Goal: Information Seeking & Learning: Check status

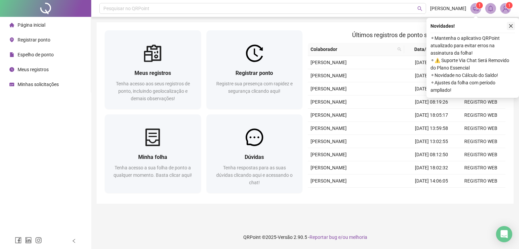
click at [511, 25] on icon "close" at bounding box center [510, 26] width 5 height 5
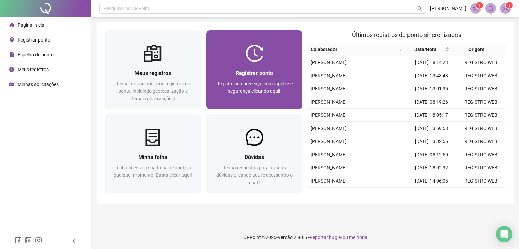
click at [268, 70] on span "Registrar ponto" at bounding box center [253, 73] width 37 height 6
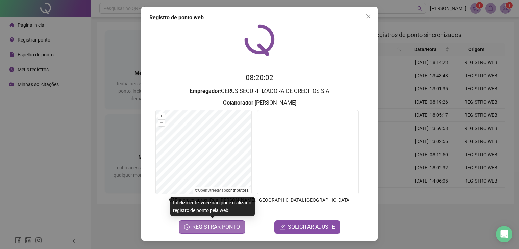
click at [208, 231] on button "REGISTRAR PONTO" at bounding box center [212, 227] width 67 height 14
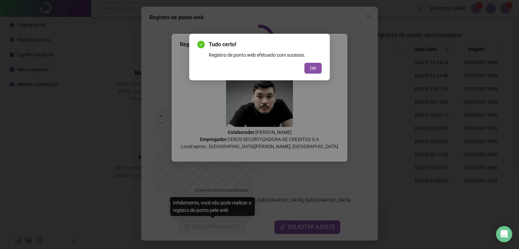
drag, startPoint x: 315, startPoint y: 69, endPoint x: 321, endPoint y: 64, distance: 7.7
click at [315, 69] on span "OK" at bounding box center [313, 67] width 6 height 7
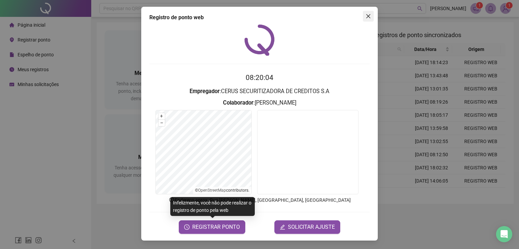
click at [365, 16] on icon "close" at bounding box center [367, 16] width 5 height 5
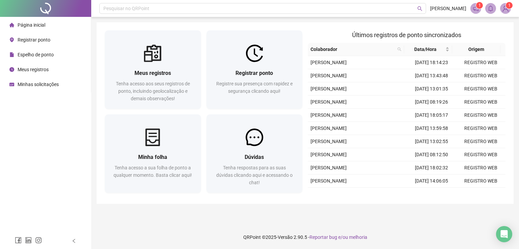
drag, startPoint x: 32, startPoint y: 53, endPoint x: 37, endPoint y: 53, distance: 5.1
click at [32, 53] on span "Espelho de ponto" at bounding box center [36, 54] width 36 height 5
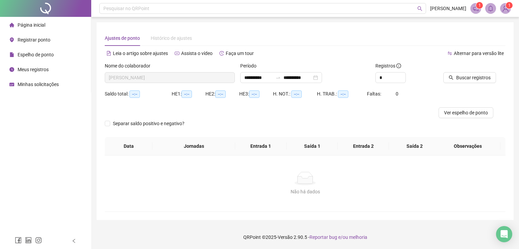
type input "**********"
click at [466, 77] on span "Buscar registros" at bounding box center [473, 77] width 34 height 7
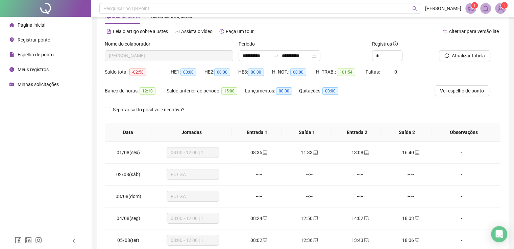
scroll to position [34, 0]
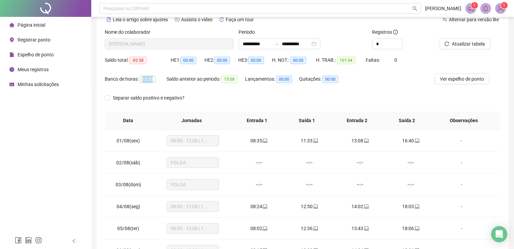
drag, startPoint x: 142, startPoint y: 80, endPoint x: 154, endPoint y: 80, distance: 11.8
click at [154, 80] on span "12:10" at bounding box center [147, 79] width 16 height 7
click at [225, 82] on span "15:08" at bounding box center [229, 79] width 16 height 7
click at [320, 45] on div "**********" at bounding box center [279, 43] width 82 height 11
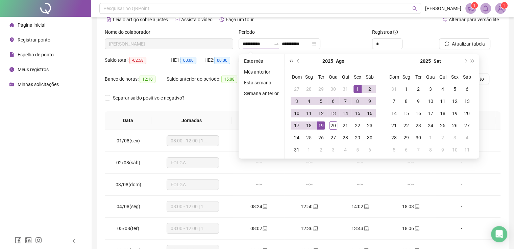
click at [291, 64] on button "super-prev-year" at bounding box center [290, 61] width 7 height 14
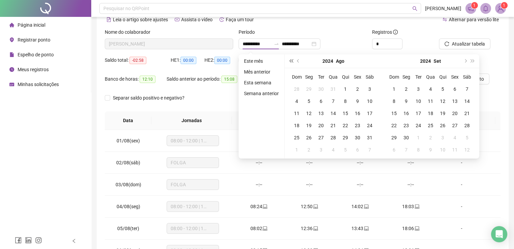
click at [291, 64] on button "super-prev-year" at bounding box center [290, 61] width 7 height 14
click at [297, 63] on button "prev-year" at bounding box center [297, 61] width 7 height 14
click at [473, 62] on button "super-next-year" at bounding box center [472, 61] width 7 height 14
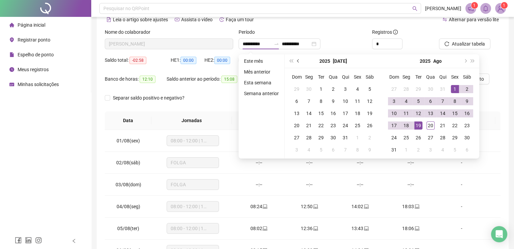
click at [295, 60] on button "prev-year" at bounding box center [297, 61] width 7 height 14
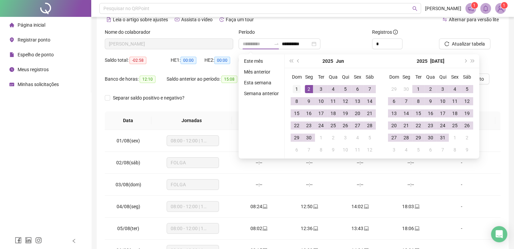
type input "**********"
click at [292, 87] on div "1" at bounding box center [296, 89] width 8 height 8
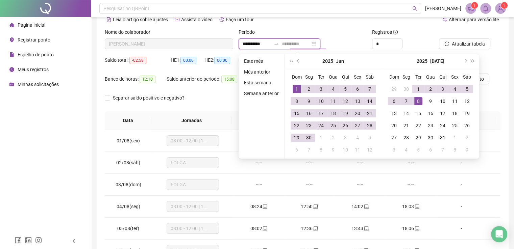
type input "**********"
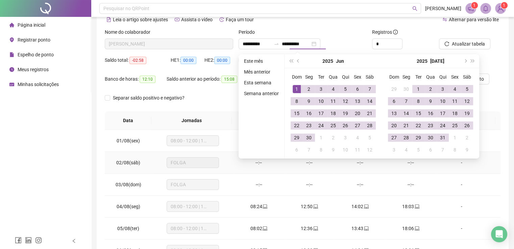
click at [459, 168] on td "-" at bounding box center [468, 163] width 64 height 22
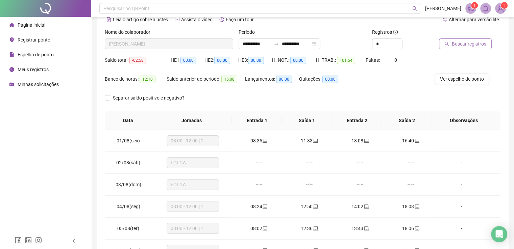
click at [444, 44] on icon "search" at bounding box center [446, 44] width 5 height 5
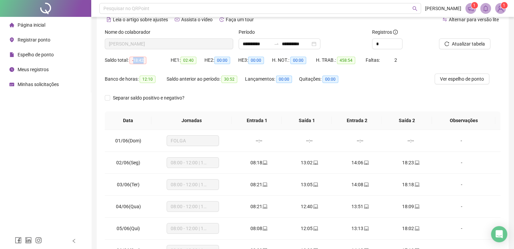
drag, startPoint x: 134, startPoint y: 61, endPoint x: 147, endPoint y: 61, distance: 13.5
click at [147, 61] on div "Saldo total: -18:42" at bounding box center [138, 60] width 66 height 8
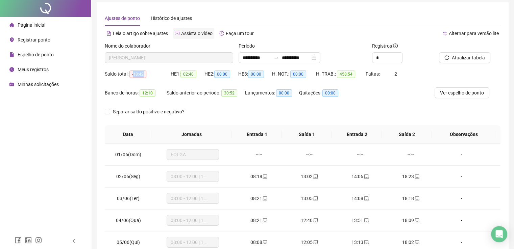
scroll to position [0, 0]
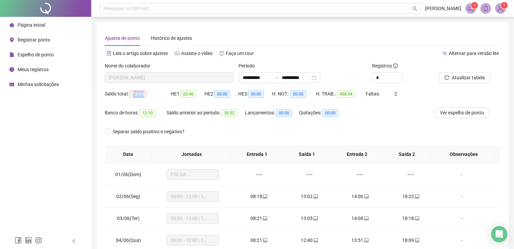
click at [133, 95] on span "-18:42" at bounding box center [137, 93] width 17 height 7
click at [140, 95] on span "-18:42" at bounding box center [137, 93] width 17 height 7
click at [136, 93] on span "-18:42" at bounding box center [137, 93] width 17 height 7
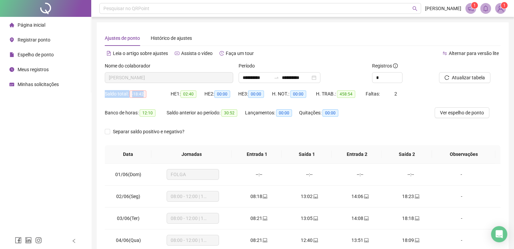
click at [136, 93] on span "-18:42" at bounding box center [137, 93] width 17 height 7
click at [140, 94] on span "-18:42" at bounding box center [137, 93] width 17 height 7
click at [153, 95] on div "Saldo total: -18:42" at bounding box center [138, 94] width 66 height 8
drag, startPoint x: 235, startPoint y: 113, endPoint x: 226, endPoint y: 115, distance: 9.7
click at [226, 115] on span "30:52" at bounding box center [229, 112] width 16 height 7
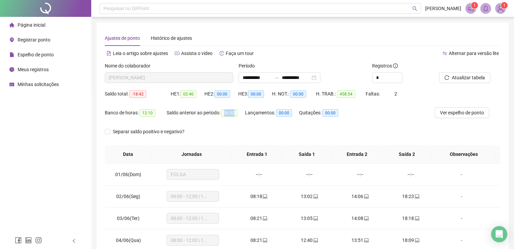
click at [229, 113] on span "30:52" at bounding box center [229, 112] width 16 height 7
click at [234, 114] on span "30:52" at bounding box center [229, 112] width 16 height 7
click at [230, 113] on span "30:52" at bounding box center [229, 112] width 16 height 7
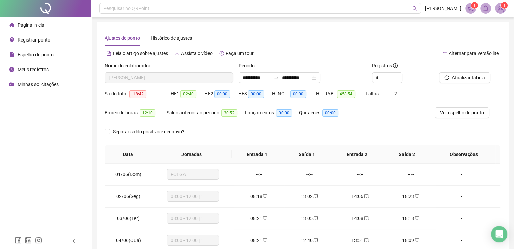
click at [228, 113] on span "30:52" at bounding box center [229, 112] width 16 height 7
click at [228, 114] on span "30:52" at bounding box center [229, 112] width 16 height 7
drag, startPoint x: 231, startPoint y: 112, endPoint x: 237, endPoint y: 112, distance: 5.7
click at [237, 112] on span "30:52" at bounding box center [229, 112] width 16 height 7
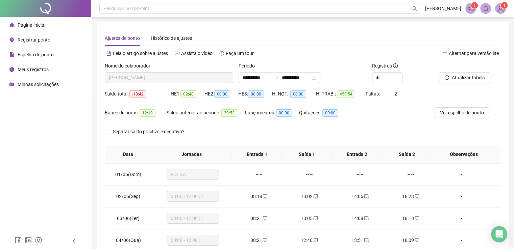
click at [231, 122] on div "Saldo anterior ao período: 30:52" at bounding box center [205, 116] width 78 height 19
drag, startPoint x: 133, startPoint y: 95, endPoint x: 143, endPoint y: 96, distance: 10.2
click at [143, 96] on span "-18:42" at bounding box center [137, 93] width 17 height 7
click at [320, 79] on div "**********" at bounding box center [279, 77] width 82 height 11
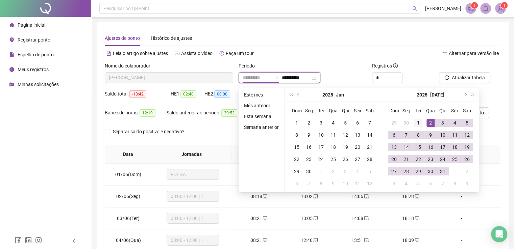
type input "**********"
click at [419, 120] on div "1" at bounding box center [418, 123] width 8 height 8
type input "**********"
click at [361, 56] on div "Alternar para versão lite" at bounding box center [402, 53] width 198 height 11
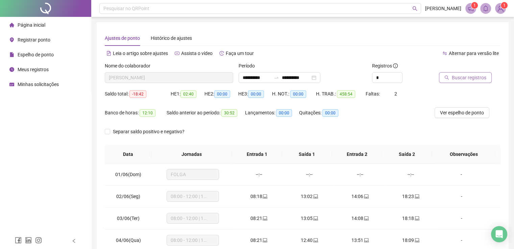
click at [461, 81] on button "Buscar registros" at bounding box center [465, 77] width 53 height 11
drag, startPoint x: 226, startPoint y: 112, endPoint x: 236, endPoint y: 113, distance: 10.5
click at [236, 113] on span "21:28" at bounding box center [229, 112] width 16 height 7
click at [232, 113] on span "21:28" at bounding box center [229, 112] width 16 height 7
drag, startPoint x: 146, startPoint y: 111, endPoint x: 154, endPoint y: 112, distance: 8.2
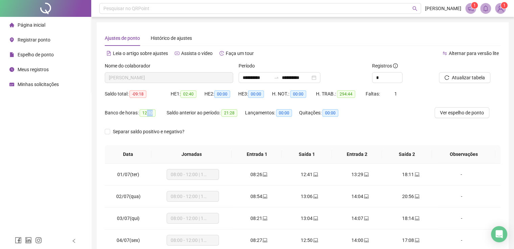
click at [154, 112] on div "Banco de horas: 12:10" at bounding box center [136, 113] width 62 height 8
click at [151, 112] on span "12:10" at bounding box center [147, 112] width 16 height 7
